Goal: Transaction & Acquisition: Purchase product/service

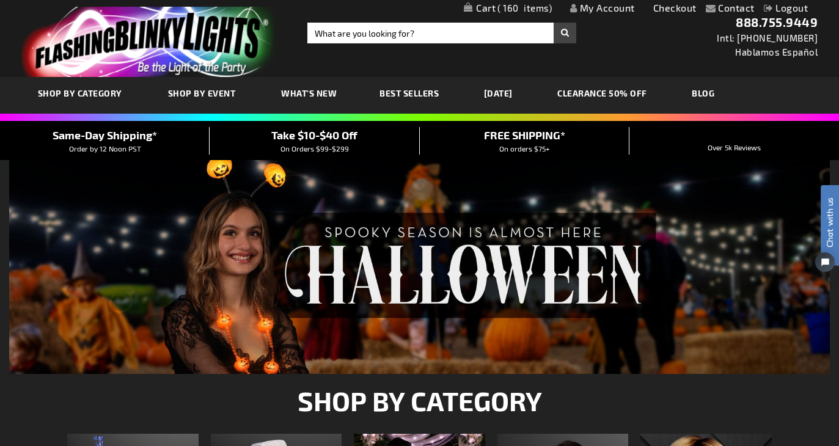
click at [515, 2] on div "Contact Compare Products My Account Checkout Logout Skip to Content My Cart 160…" at bounding box center [419, 8] width 839 height 16
click at [512, 7] on span "160" at bounding box center [524, 7] width 54 height 11
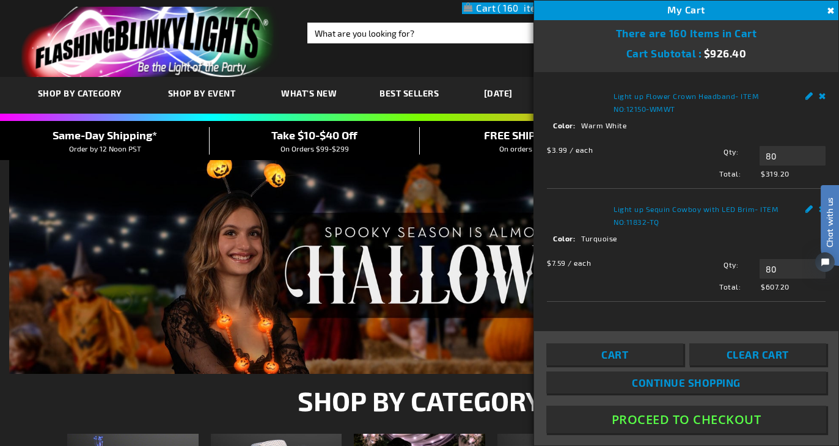
scroll to position [64, 0]
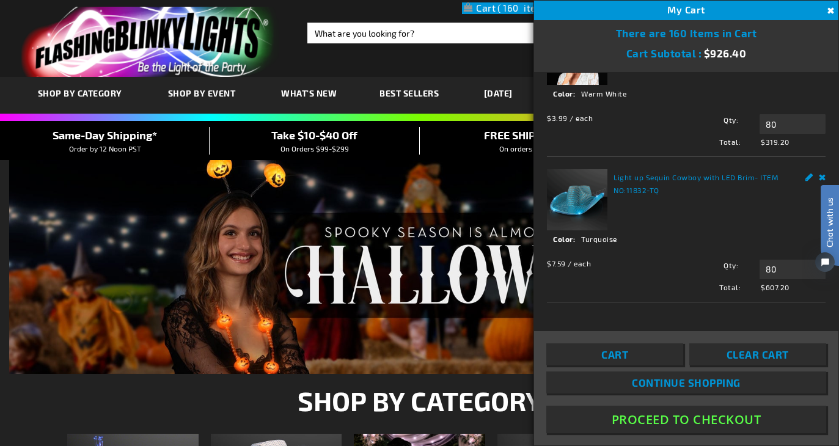
click at [697, 418] on button "Proceed To Checkout" at bounding box center [686, 420] width 280 height 28
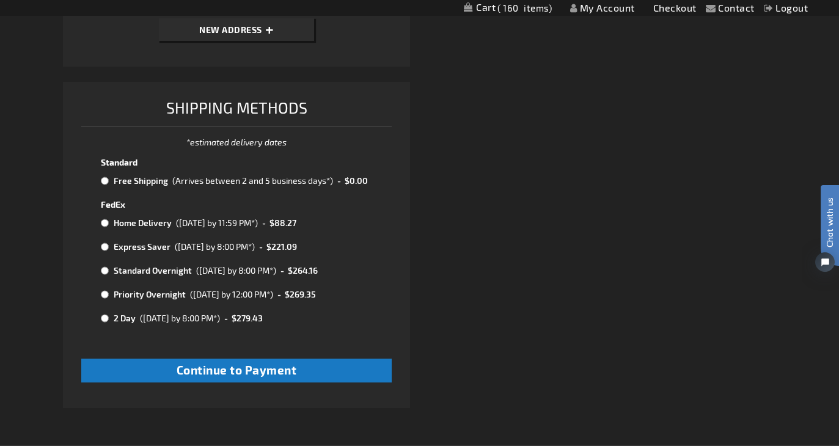
scroll to position [598, 0]
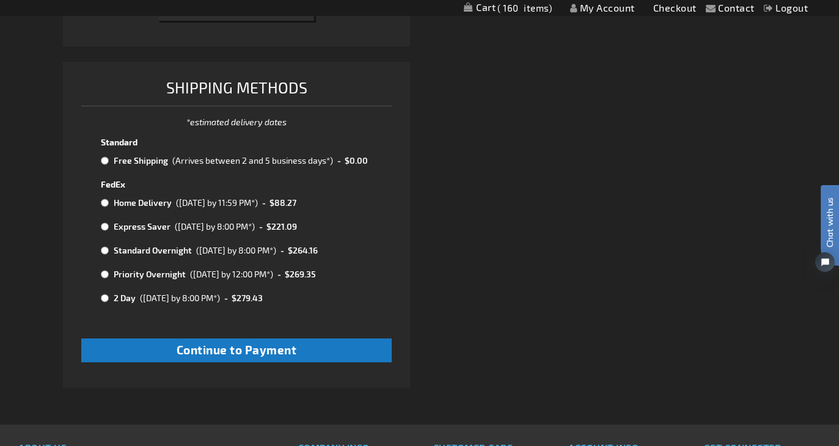
click at [106, 162] on input "radio" at bounding box center [105, 161] width 8 height 10
radio input "true"
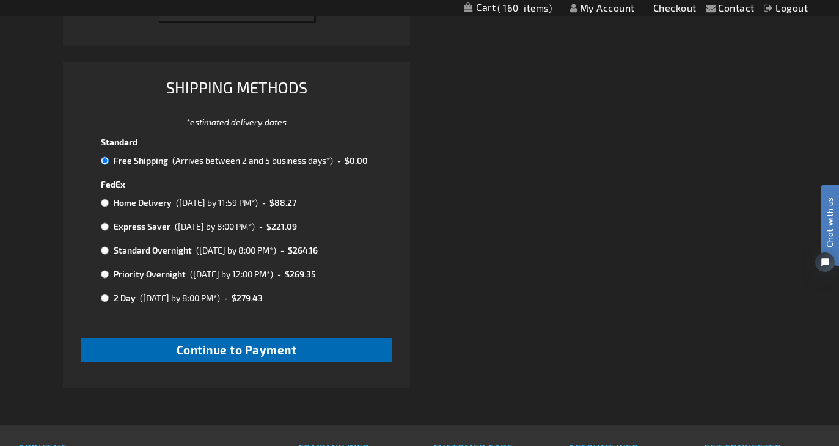
click at [183, 343] on span "Continue to Payment" at bounding box center [237, 350] width 120 height 14
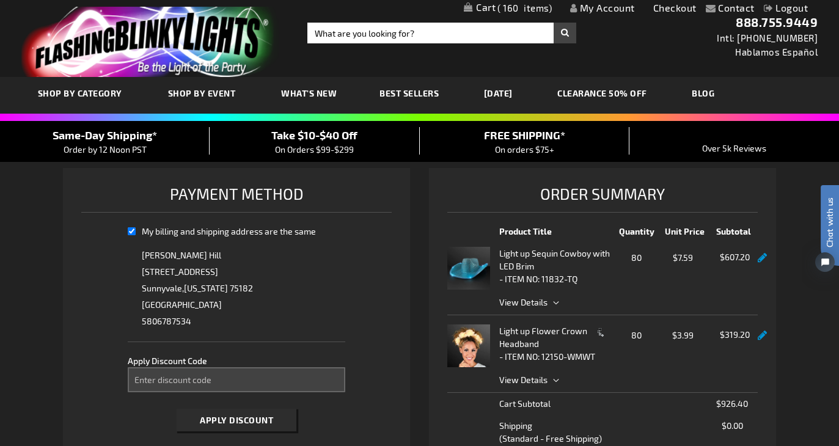
select select "4154f7845ac0c69acec40beb554719449db9f26f"
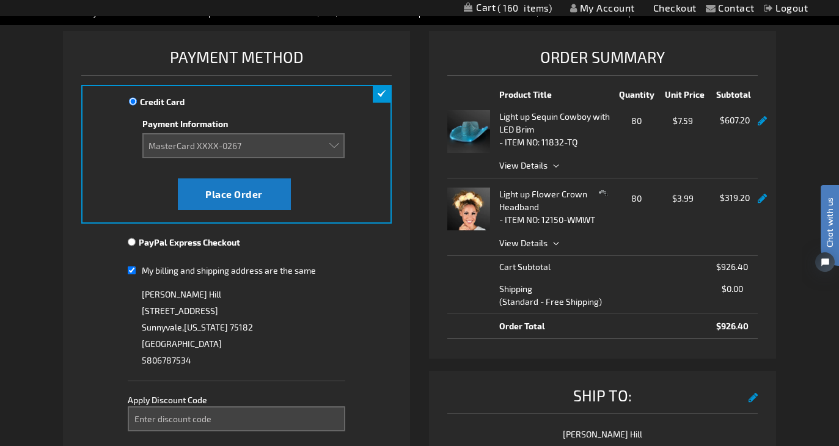
scroll to position [120, 0]
